Goal: Information Seeking & Learning: Compare options

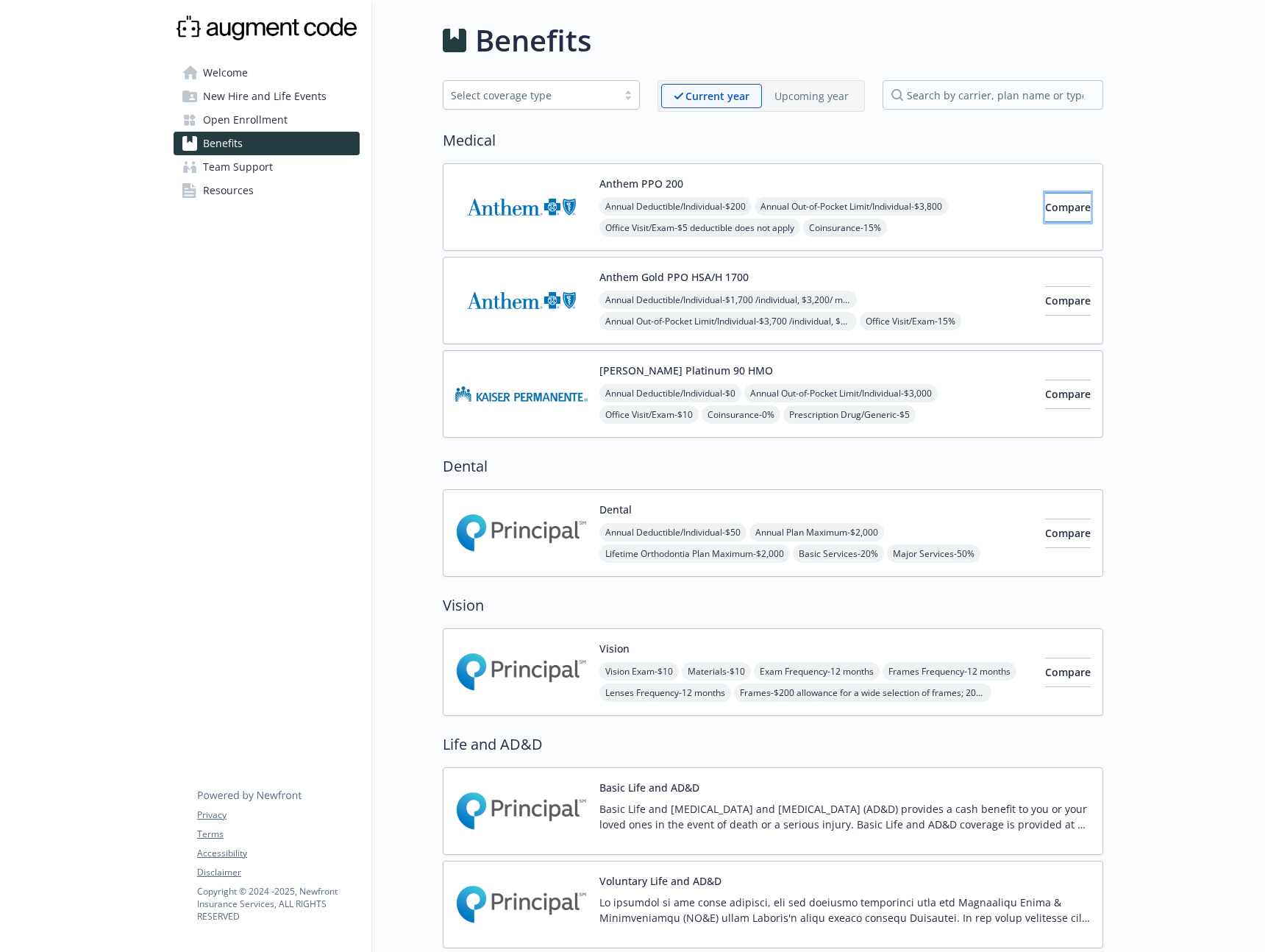
click at [1050, 217] on button "Compare" at bounding box center [1067, 207] width 45 height 29
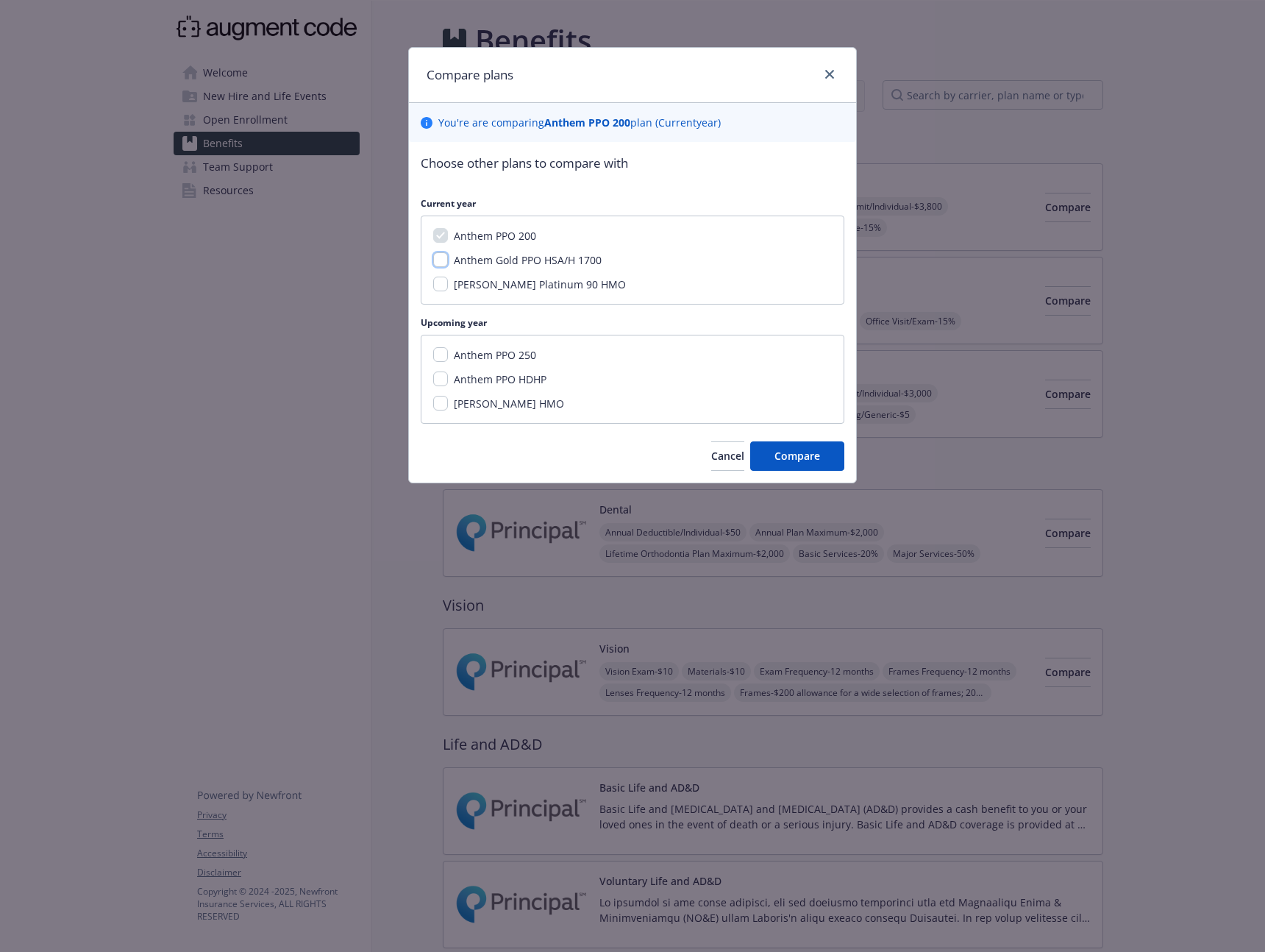
click at [441, 263] on input "Anthem Gold PPO HSA/H 1700" at bounding box center [441, 259] width 15 height 15
checkbox input "true"
click at [784, 453] on span "Compare" at bounding box center [797, 455] width 45 height 14
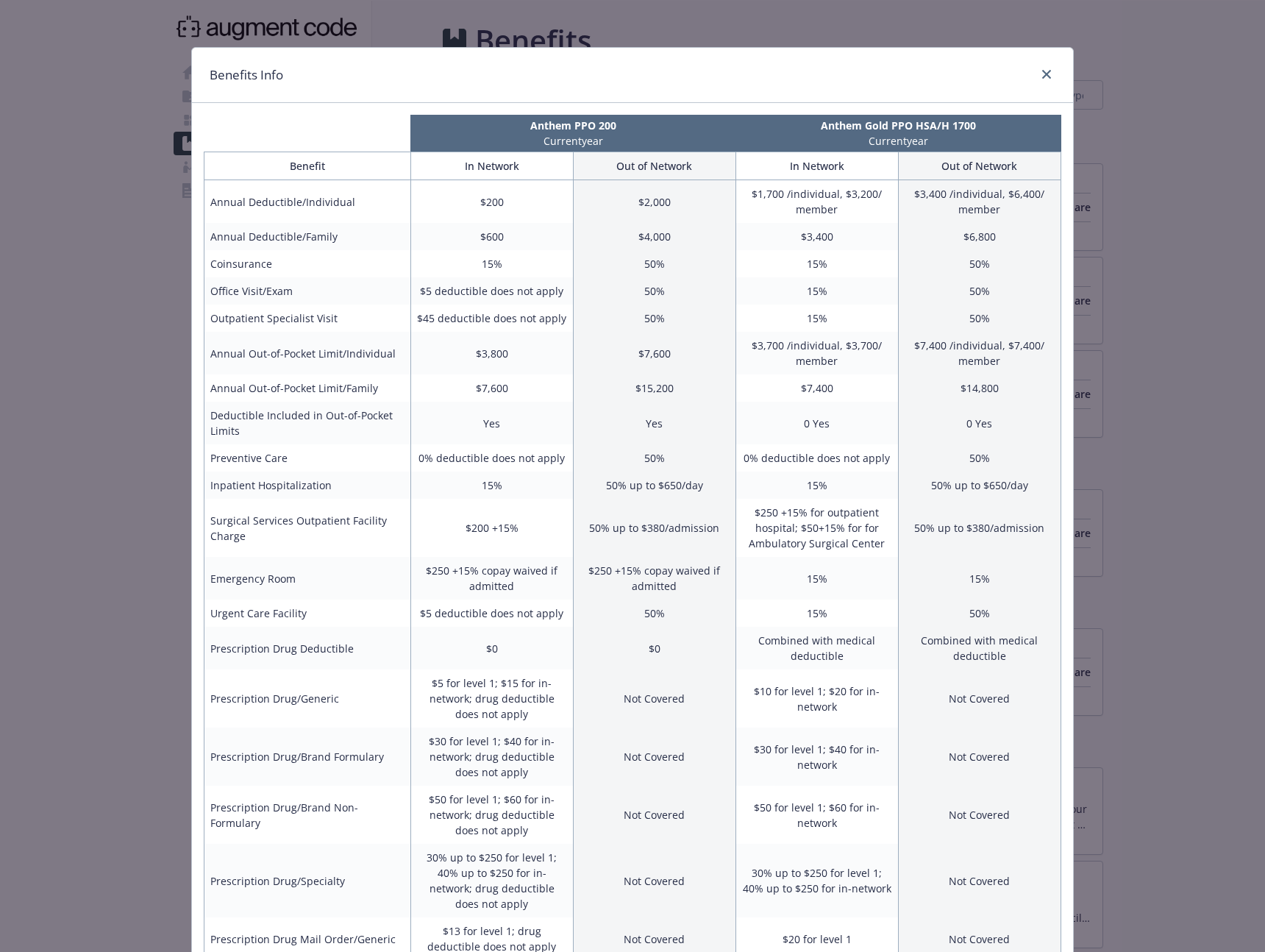
drag, startPoint x: 954, startPoint y: 143, endPoint x: 522, endPoint y: 127, distance: 432.3
click at [522, 127] on tr "Anthem PPO 200 Current year Anthem Gold PPO HSA/H 1700 Current year" at bounding box center [632, 133] width 857 height 37
copy tr "Anthem PPO 200 Current year Anthem Gold PPO HSA/H 1700 Current year"
click at [447, 136] on p "Current year" at bounding box center [572, 141] width 319 height 16
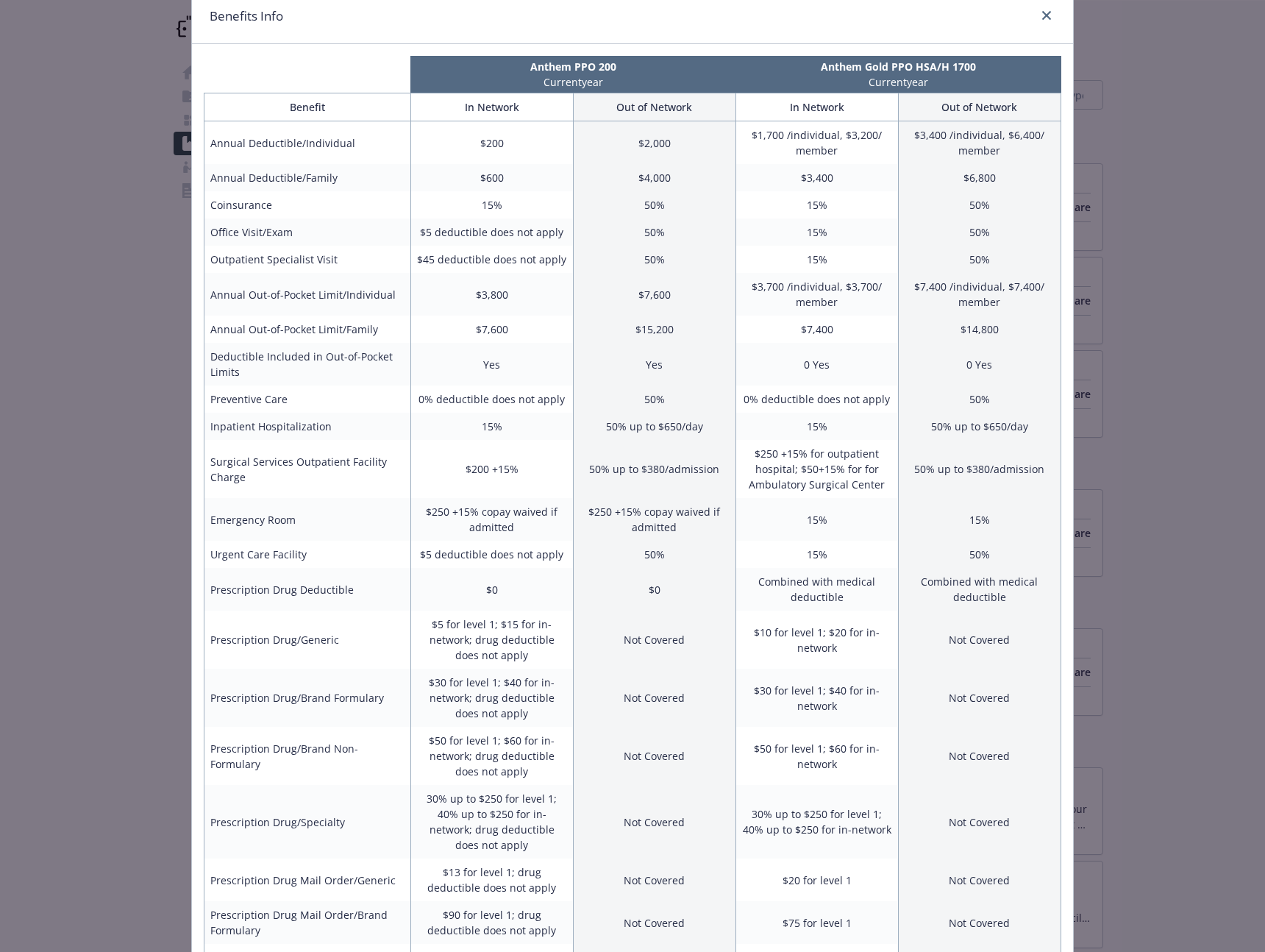
scroll to position [58, 0]
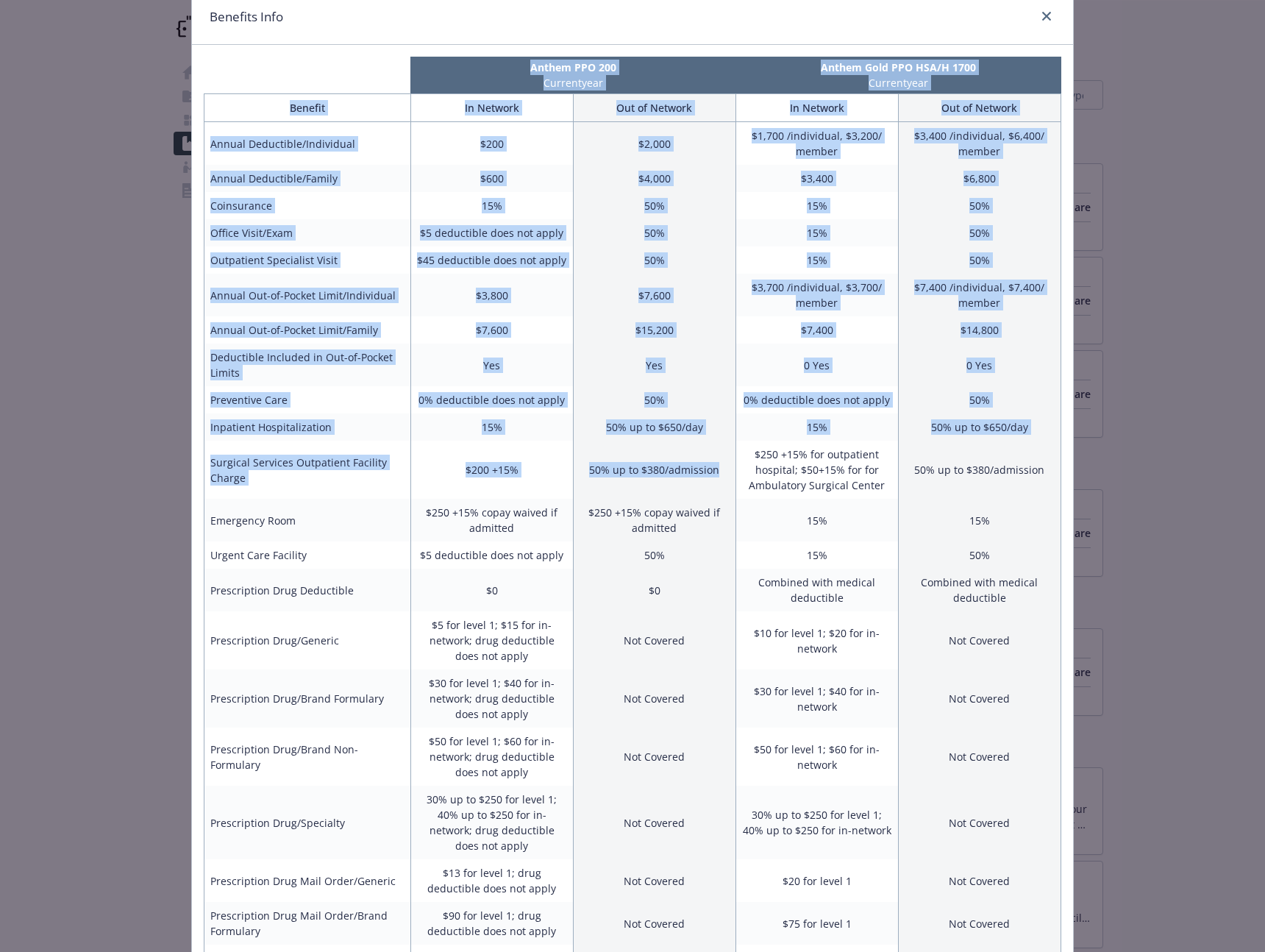
drag, startPoint x: 201, startPoint y: 61, endPoint x: 709, endPoint y: 497, distance: 669.4
click at [709, 497] on div "Anthem PPO 200 Current year Anthem Gold PPO HSA/H 1700 Current year Benefit In …" at bounding box center [632, 564] width 881 height 1040
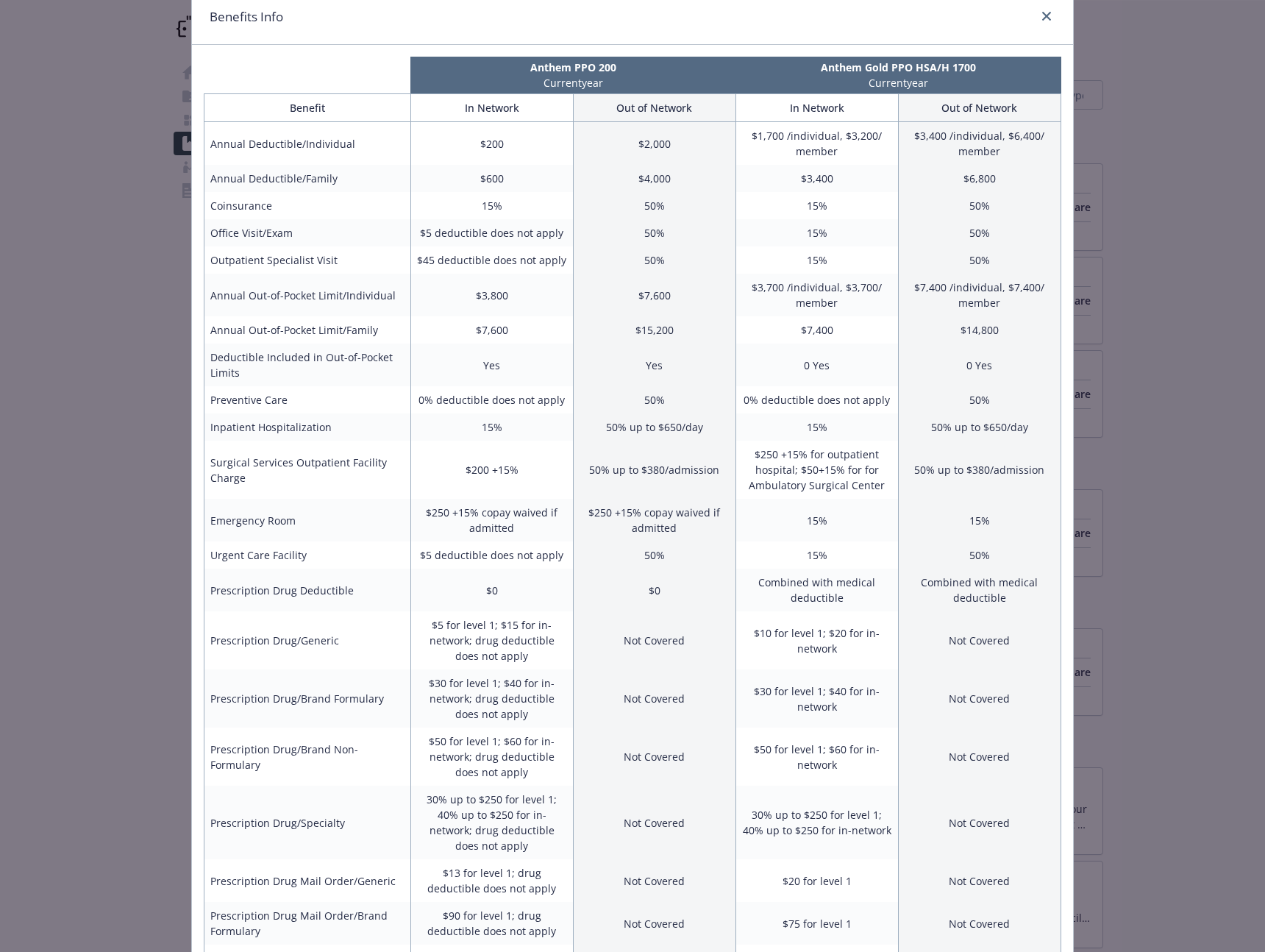
click at [250, 48] on div "Anthem PPO 200 Current year Anthem Gold PPO HSA/H 1700 Current year Benefit In …" at bounding box center [632, 564] width 881 height 1040
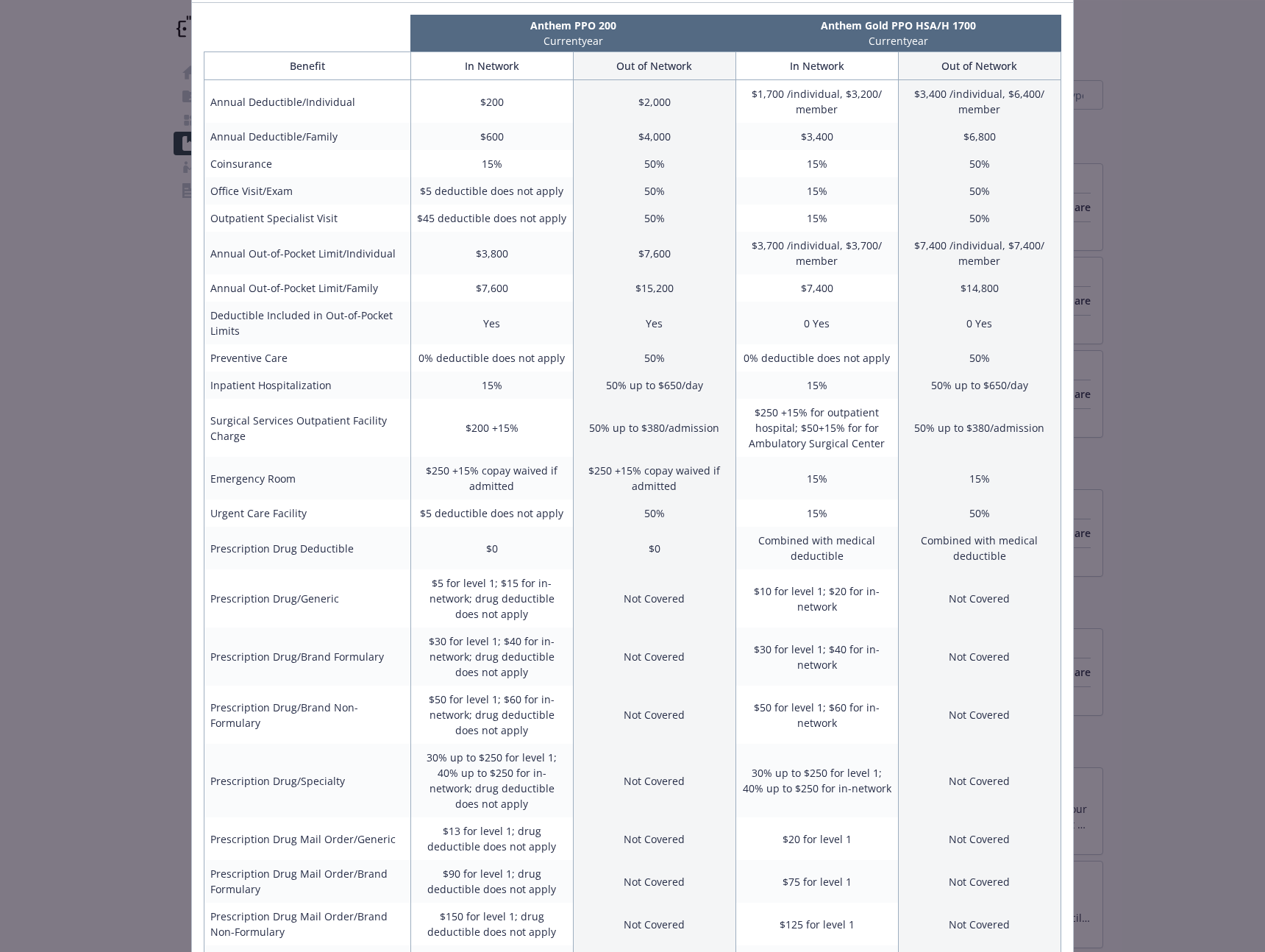
scroll to position [98, 0]
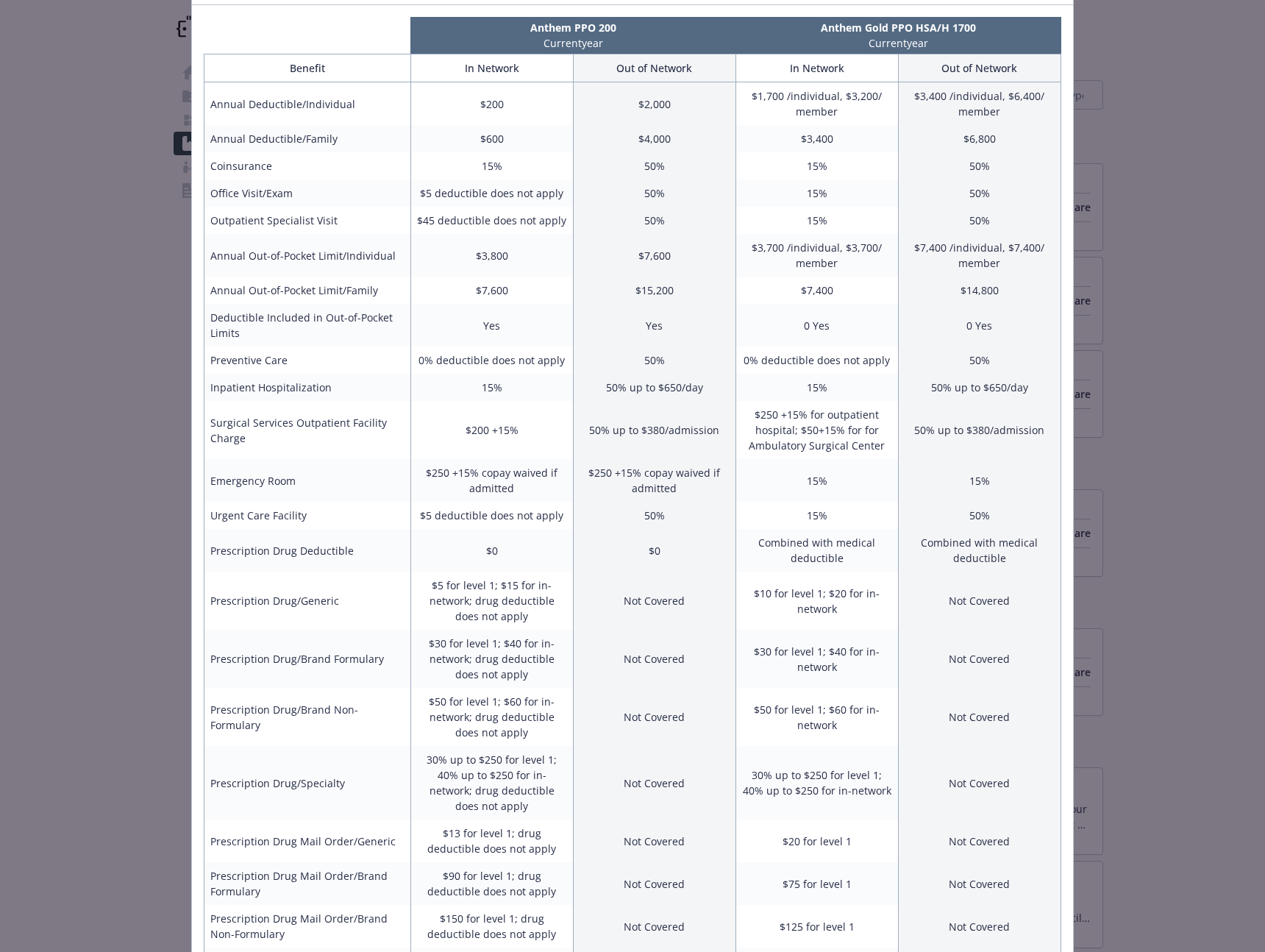
click at [1117, 271] on div "Benefits Info Anthem PPO 200 Current year Anthem Gold PPO HSA/H 1700 Current ye…" at bounding box center [632, 476] width 1265 height 952
click at [1126, 277] on div "Benefits Info Anthem PPO 200 Current year Anthem Gold PPO HSA/H 1700 Current ye…" at bounding box center [632, 476] width 1265 height 952
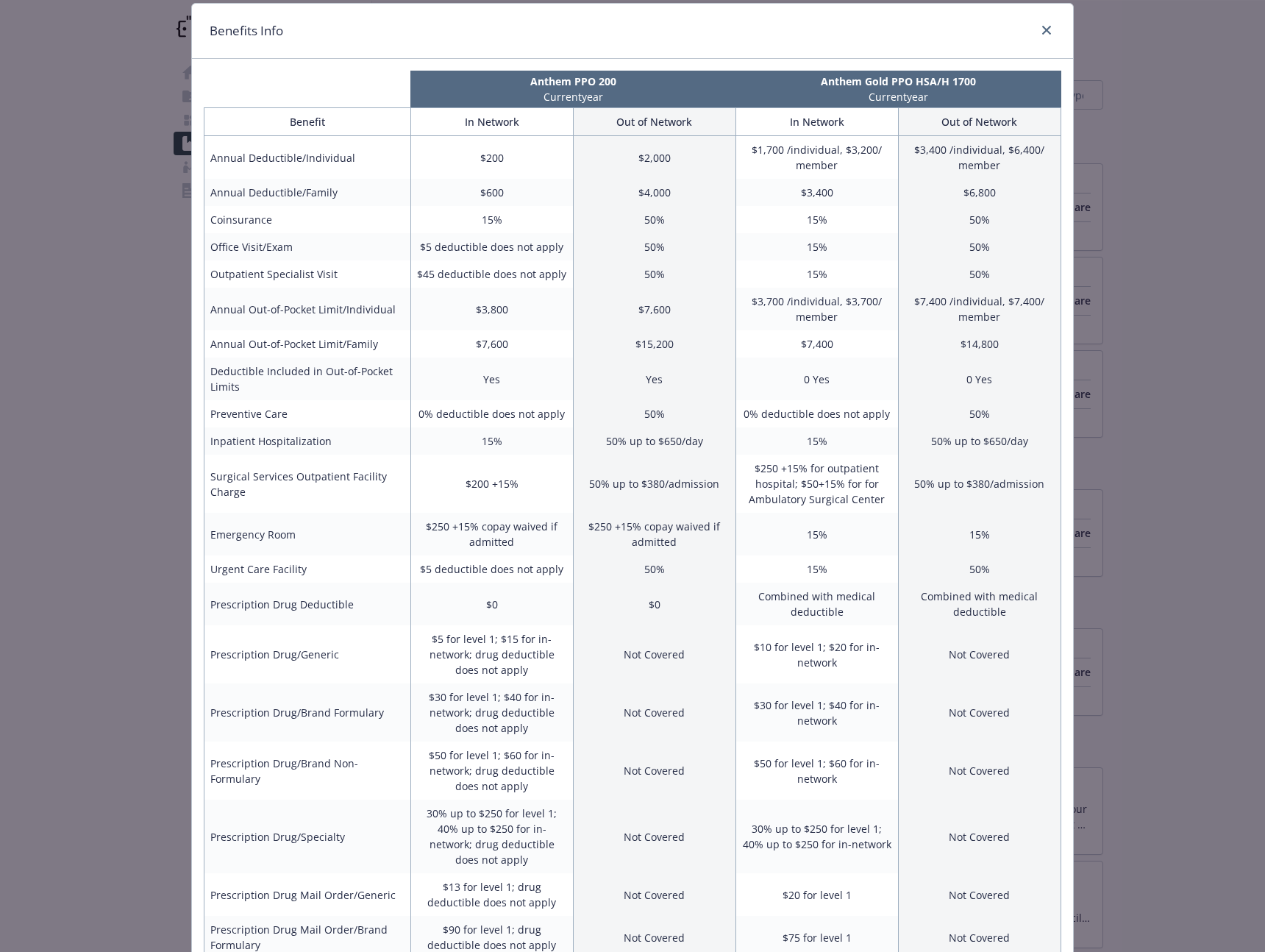
scroll to position [0, 0]
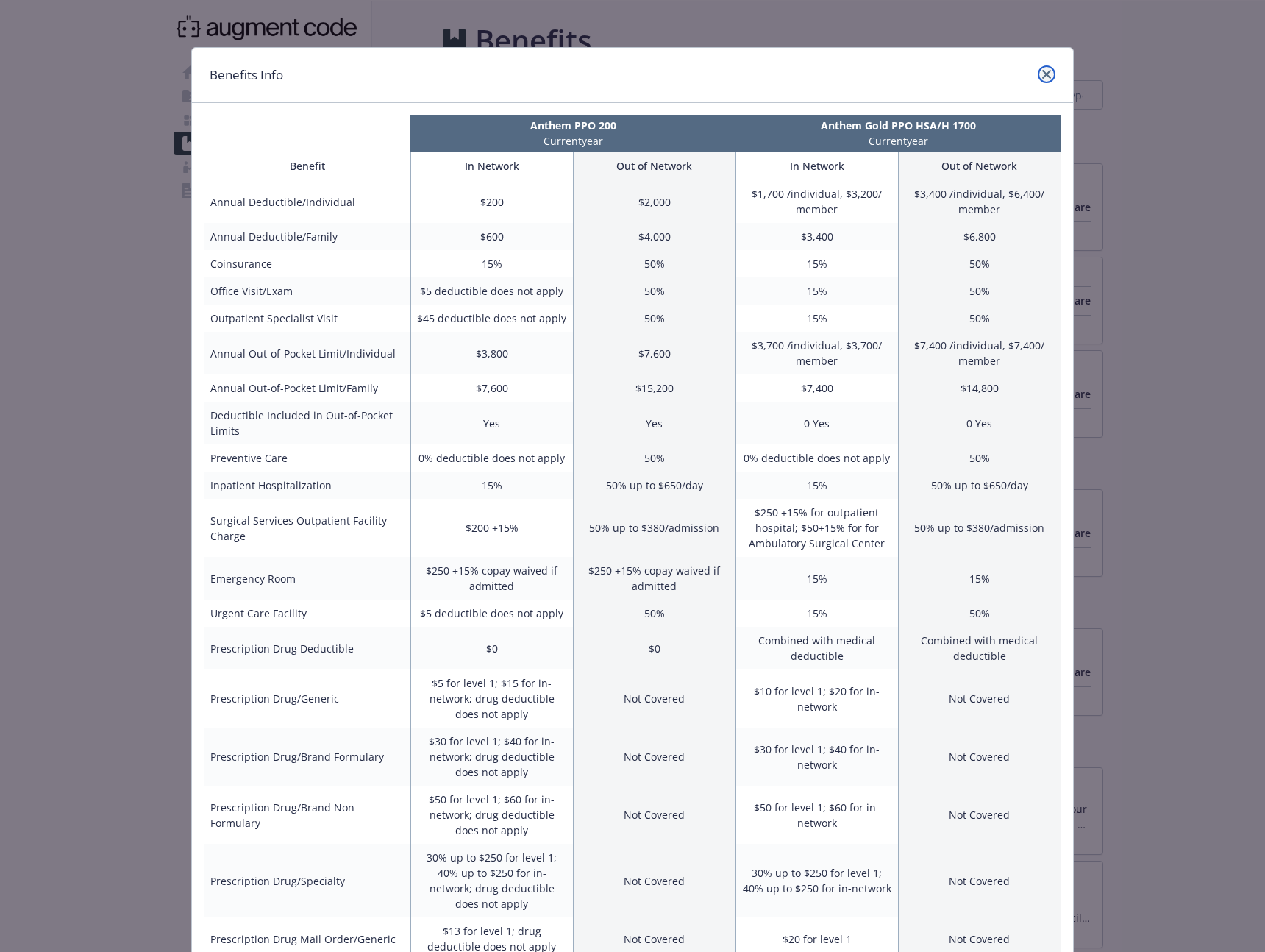
click at [1041, 78] on link "close" at bounding box center [1047, 75] width 18 height 18
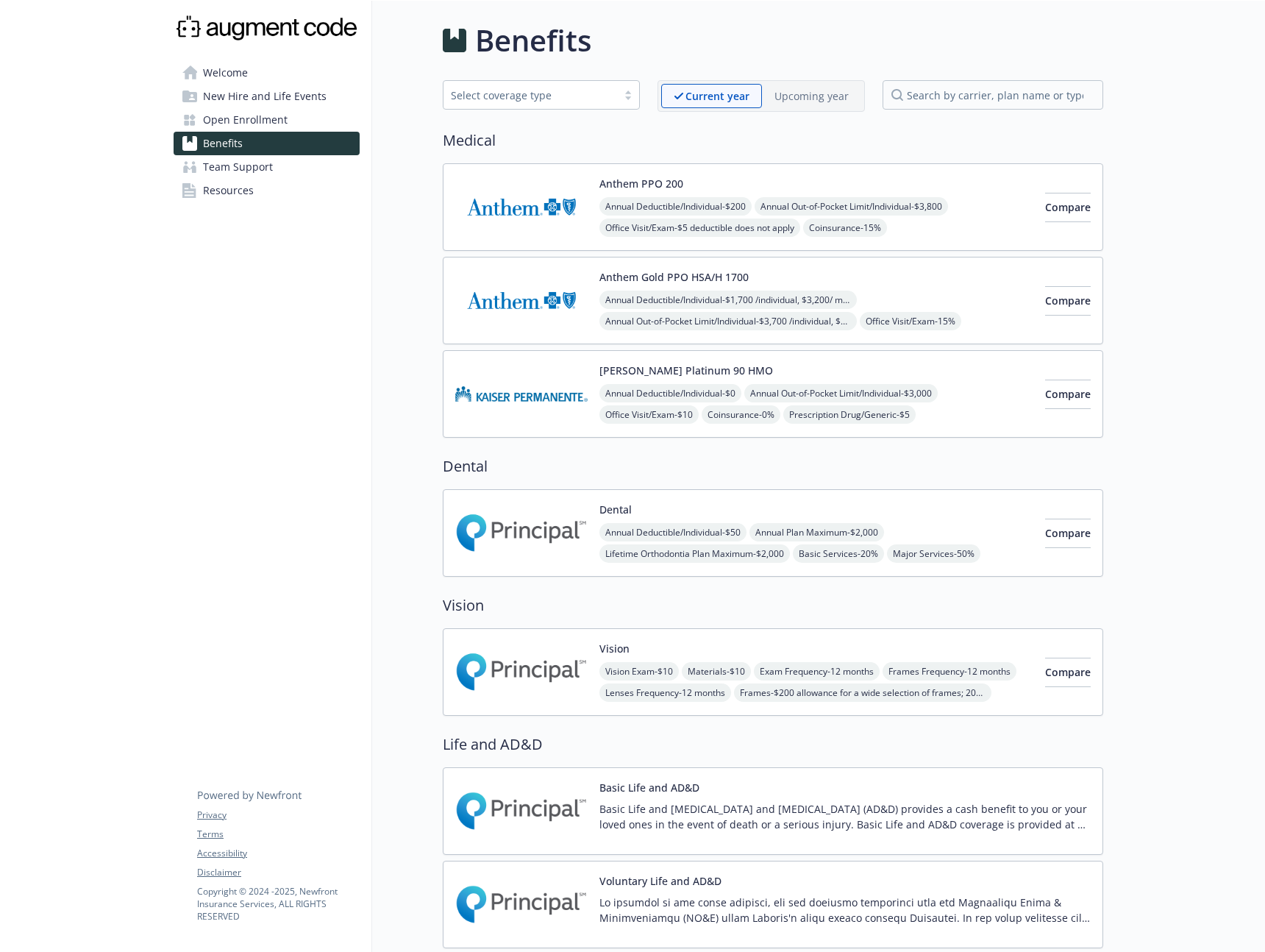
click at [819, 95] on p "Upcoming year" at bounding box center [812, 95] width 75 height 16
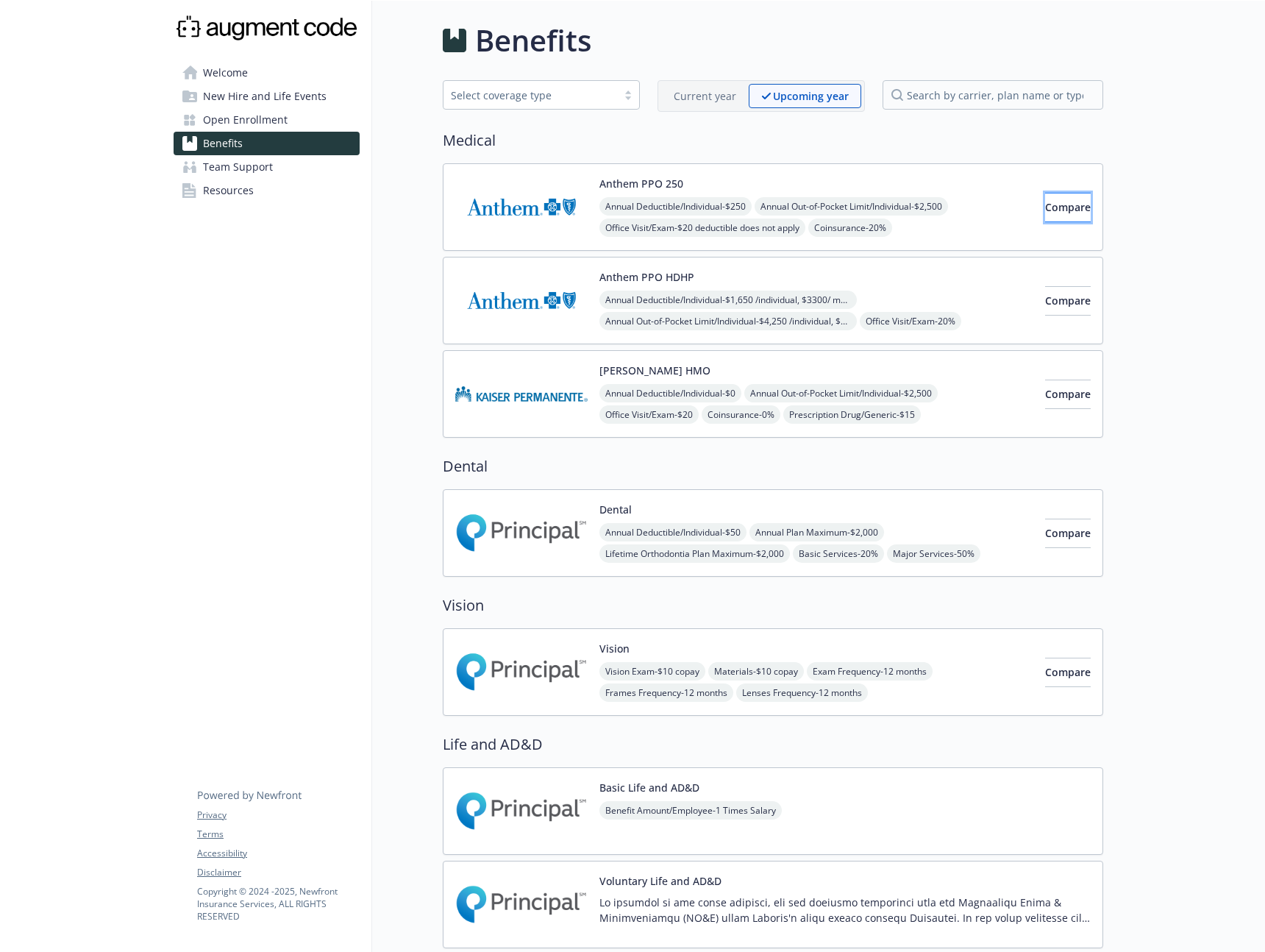
click at [1045, 215] on button "Compare" at bounding box center [1067, 207] width 45 height 29
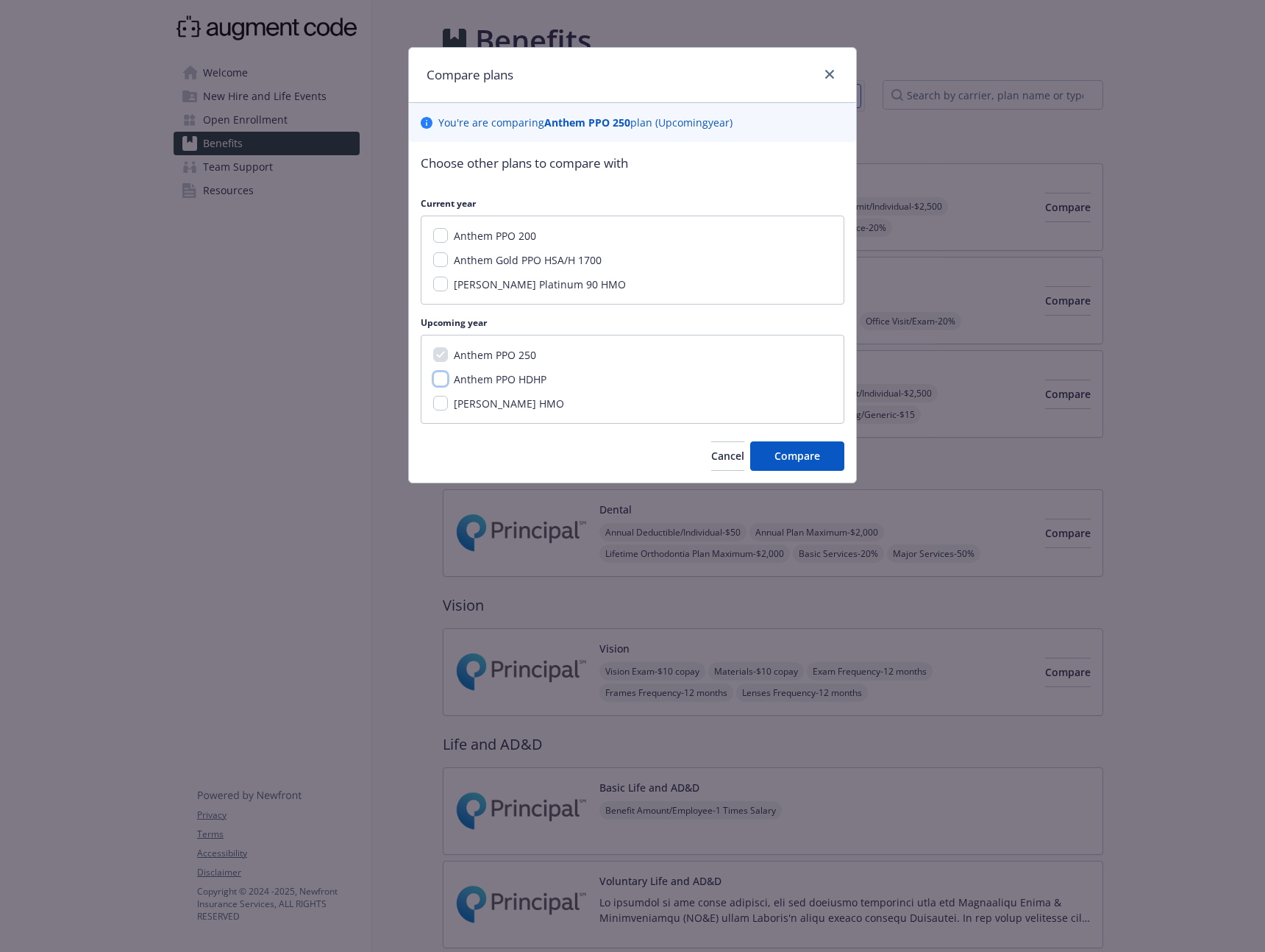
click at [438, 374] on input "Anthem PPO HDHP" at bounding box center [441, 379] width 15 height 15
checkbox input "true"
click at [787, 457] on span "Compare" at bounding box center [797, 455] width 45 height 14
